Goal: Book appointment/travel/reservation

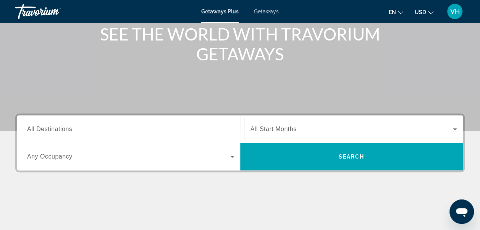
scroll to position [97, 0]
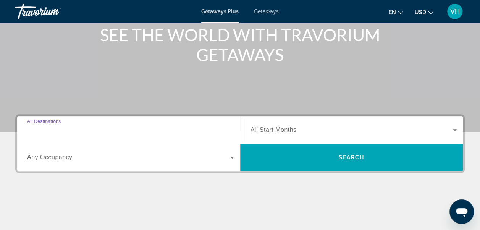
click at [207, 132] on input "Destination All Destinations" at bounding box center [130, 130] width 207 height 9
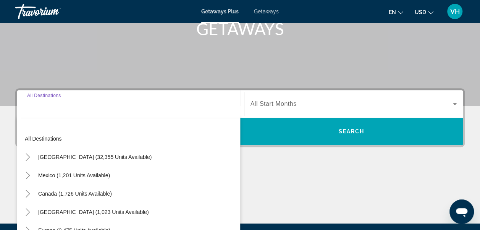
scroll to position [186, 0]
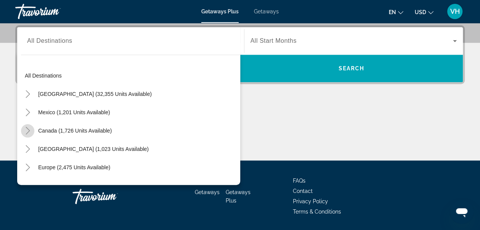
click at [31, 128] on icon "Toggle Canada (1,726 units available)" at bounding box center [28, 131] width 8 height 8
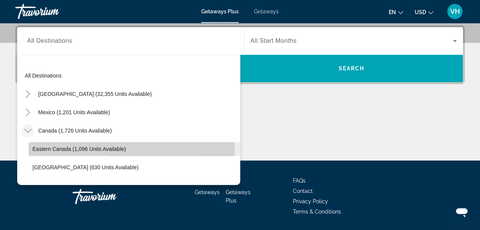
click at [74, 148] on span "Eastern Canada (1,096 units available)" at bounding box center [79, 149] width 94 height 6
type input "**********"
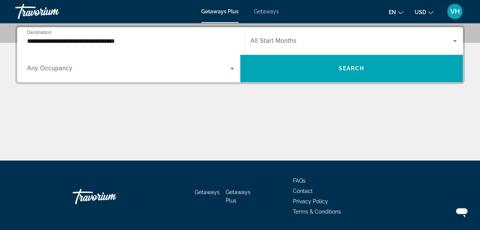
click at [54, 68] on span "Any Occupancy" at bounding box center [49, 68] width 45 height 6
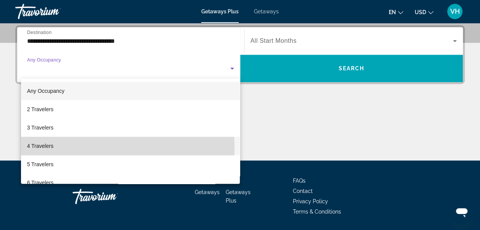
click at [49, 147] on span "4 Travelers" at bounding box center [40, 145] width 26 height 9
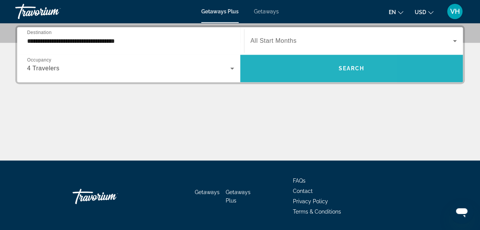
click at [334, 59] on span "Search widget" at bounding box center [351, 68] width 223 height 18
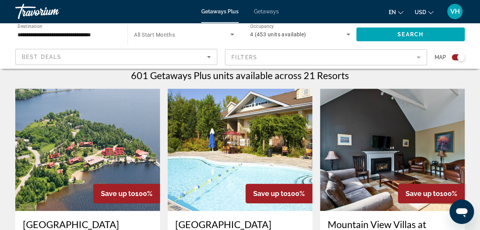
scroll to position [220, 0]
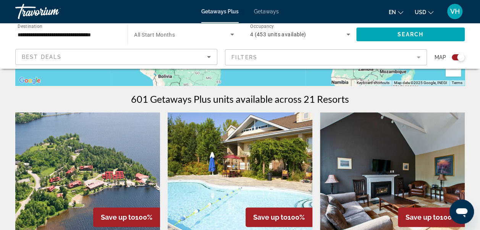
click at [117, 137] on img "Main content" at bounding box center [87, 173] width 145 height 122
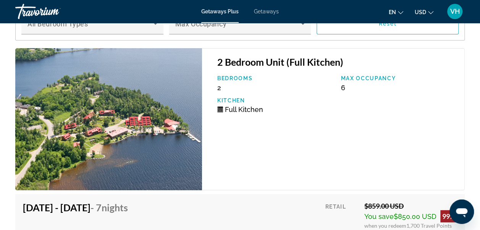
scroll to position [1415, 0]
